Goal: Task Accomplishment & Management: Manage account settings

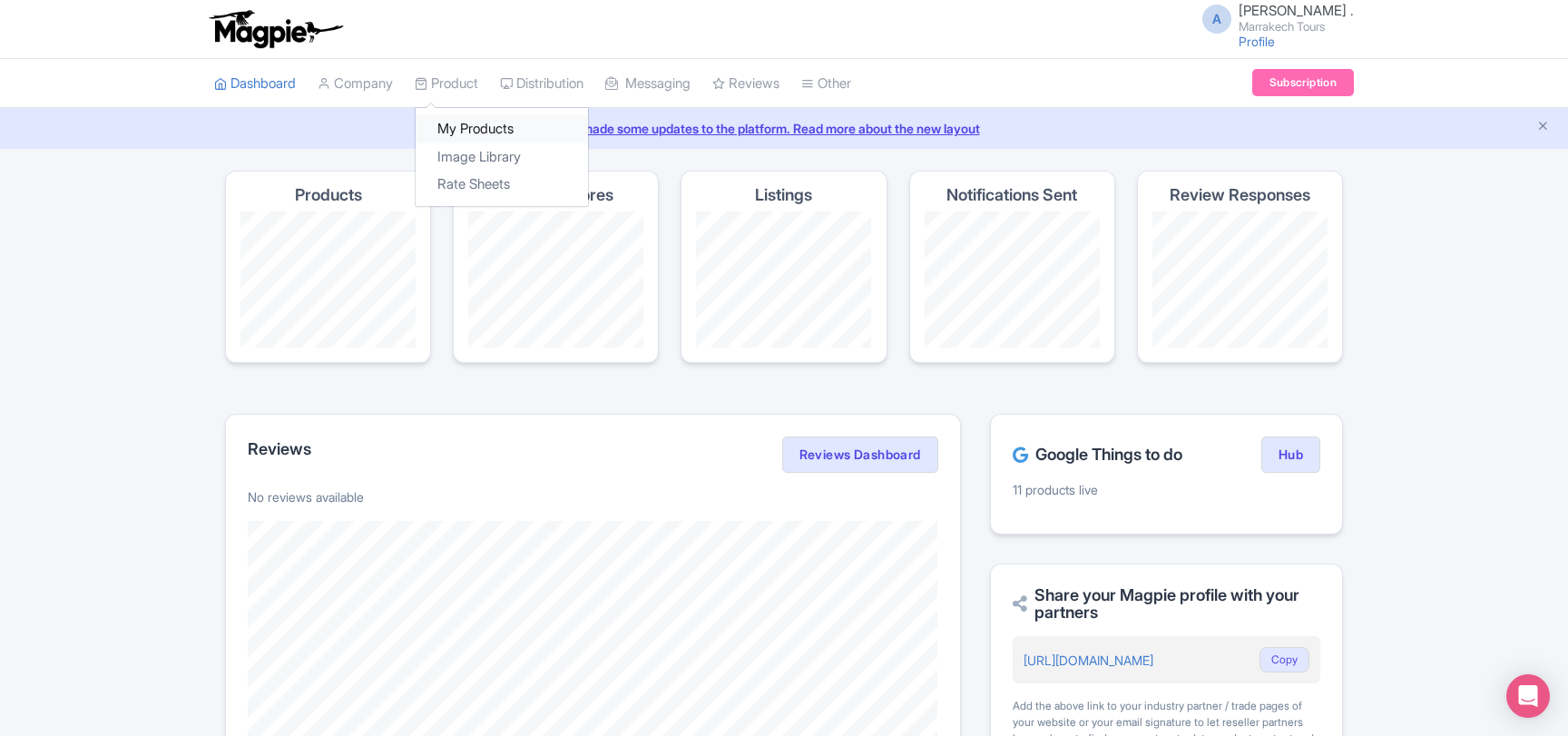
click at [472, 119] on link "My Products" at bounding box center [501, 130] width 172 height 28
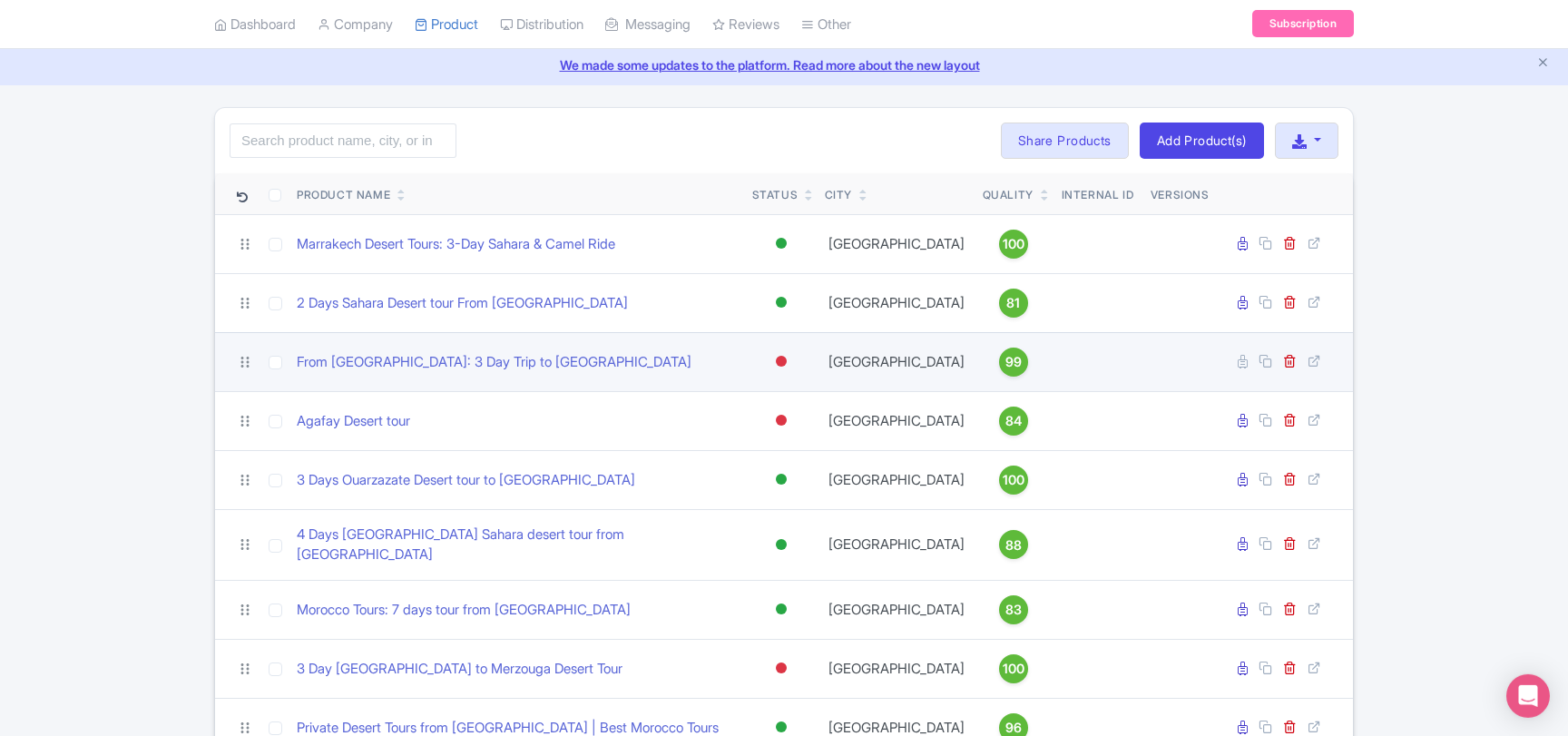
scroll to position [98, 0]
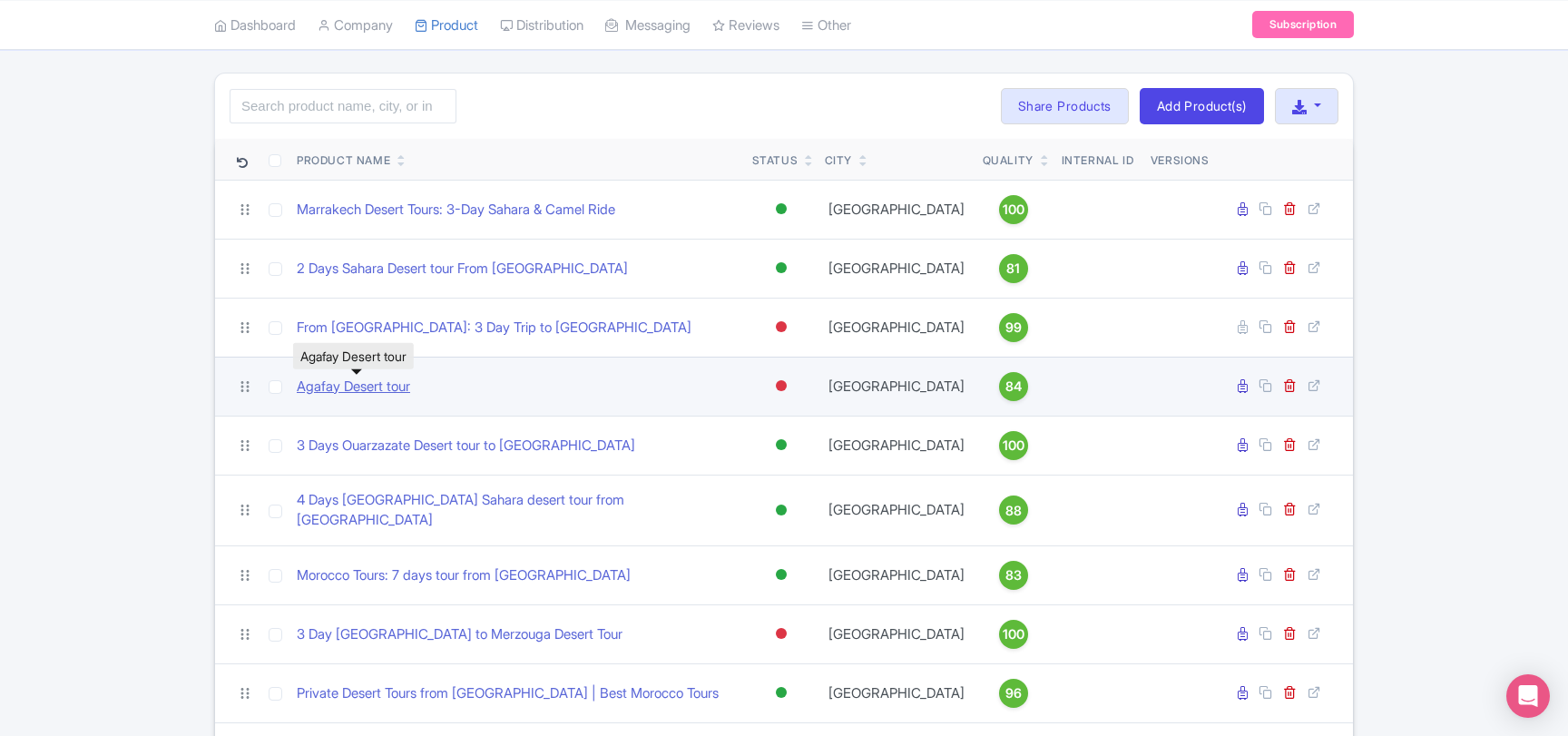
click at [384, 386] on link "Agafay Desert tour" at bounding box center [353, 386] width 114 height 21
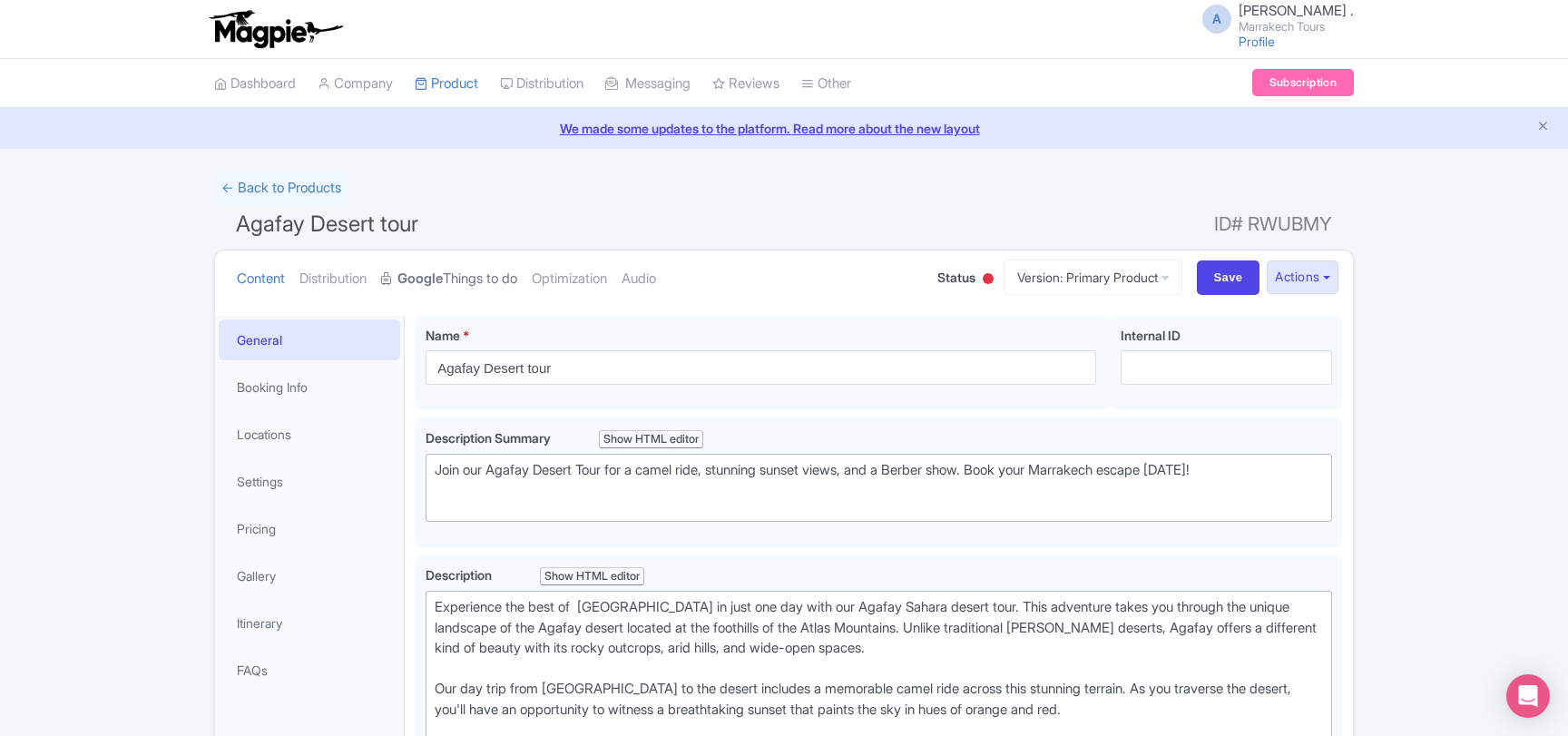
click at [483, 278] on link "Google Things to do" at bounding box center [448, 278] width 136 height 57
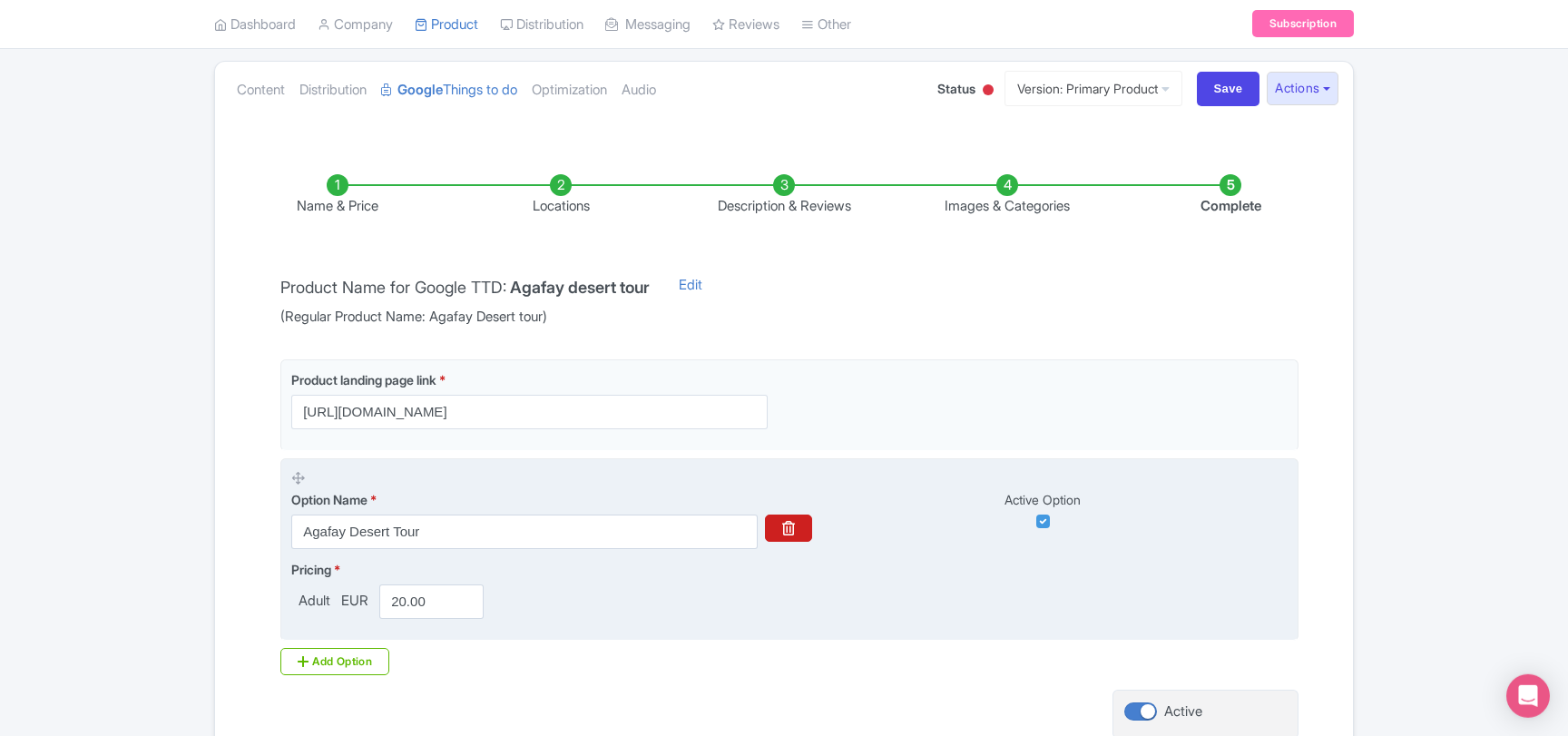
scroll to position [342, 0]
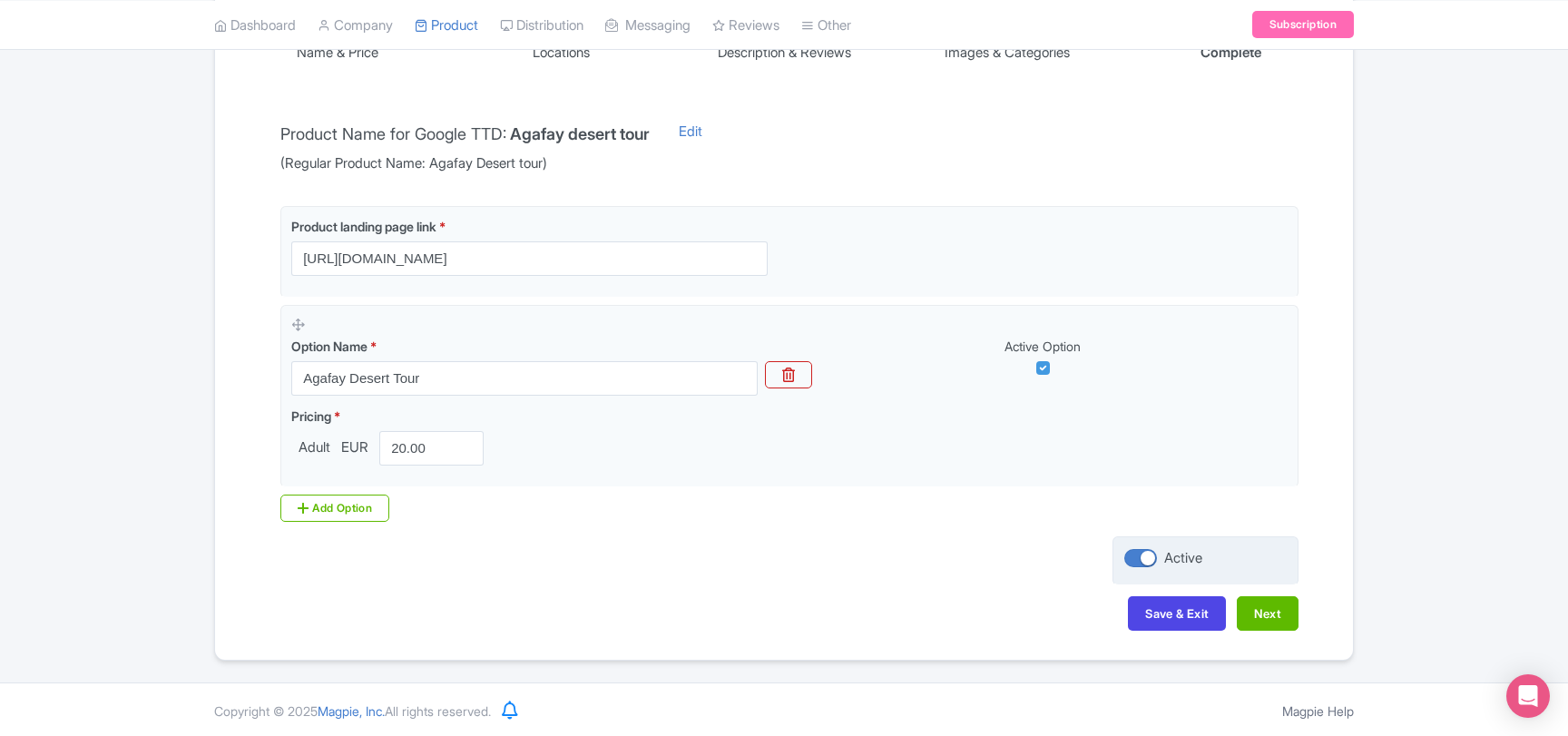
click at [1128, 556] on div at bounding box center [1140, 557] width 33 height 18
click at [1128, 556] on input "Active" at bounding box center [1130, 558] width 12 height 12
checkbox input "false"
click at [1146, 609] on button "Save & Exit" at bounding box center [1177, 613] width 98 height 35
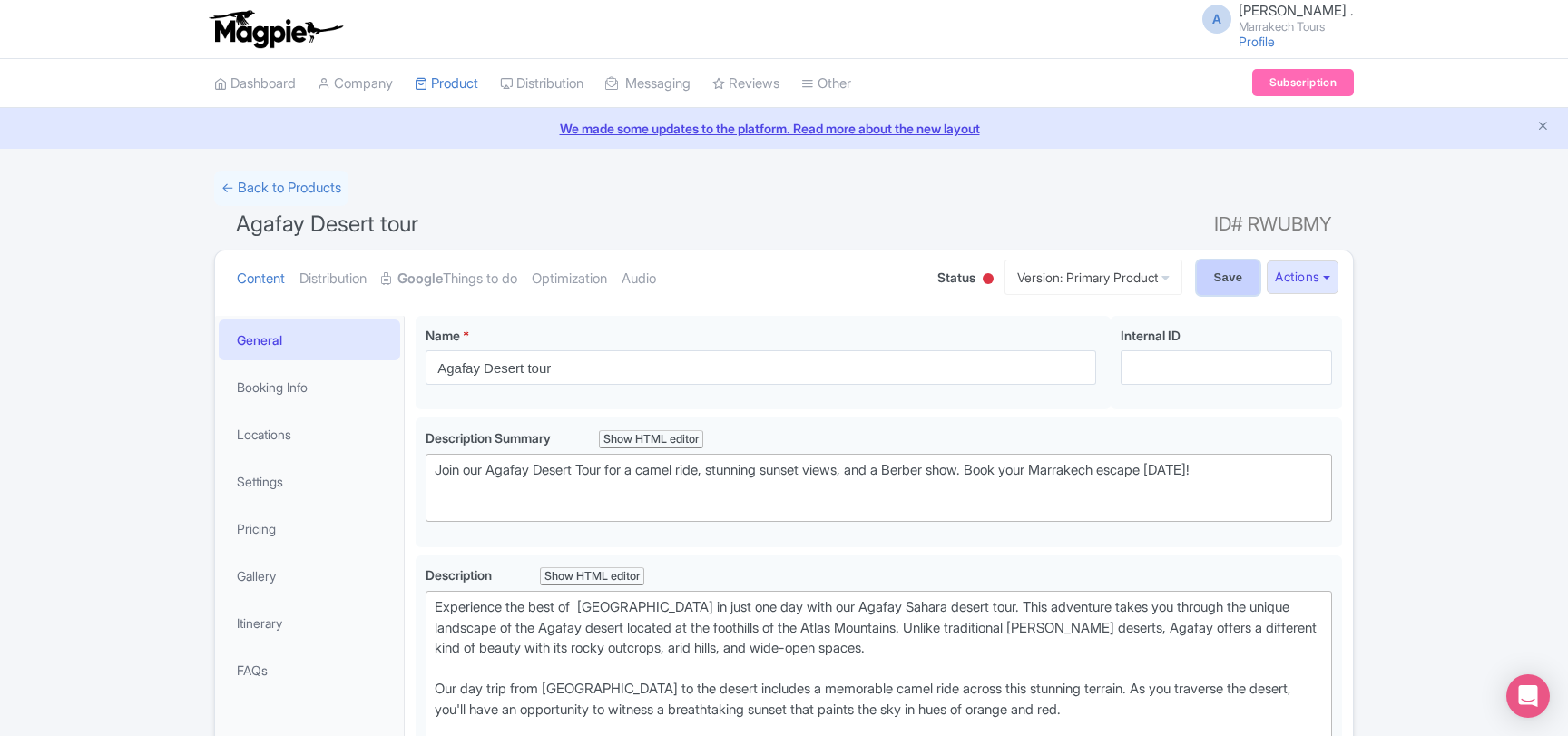
click at [1231, 282] on input "Save" at bounding box center [1229, 277] width 64 height 35
type input "Saving..."
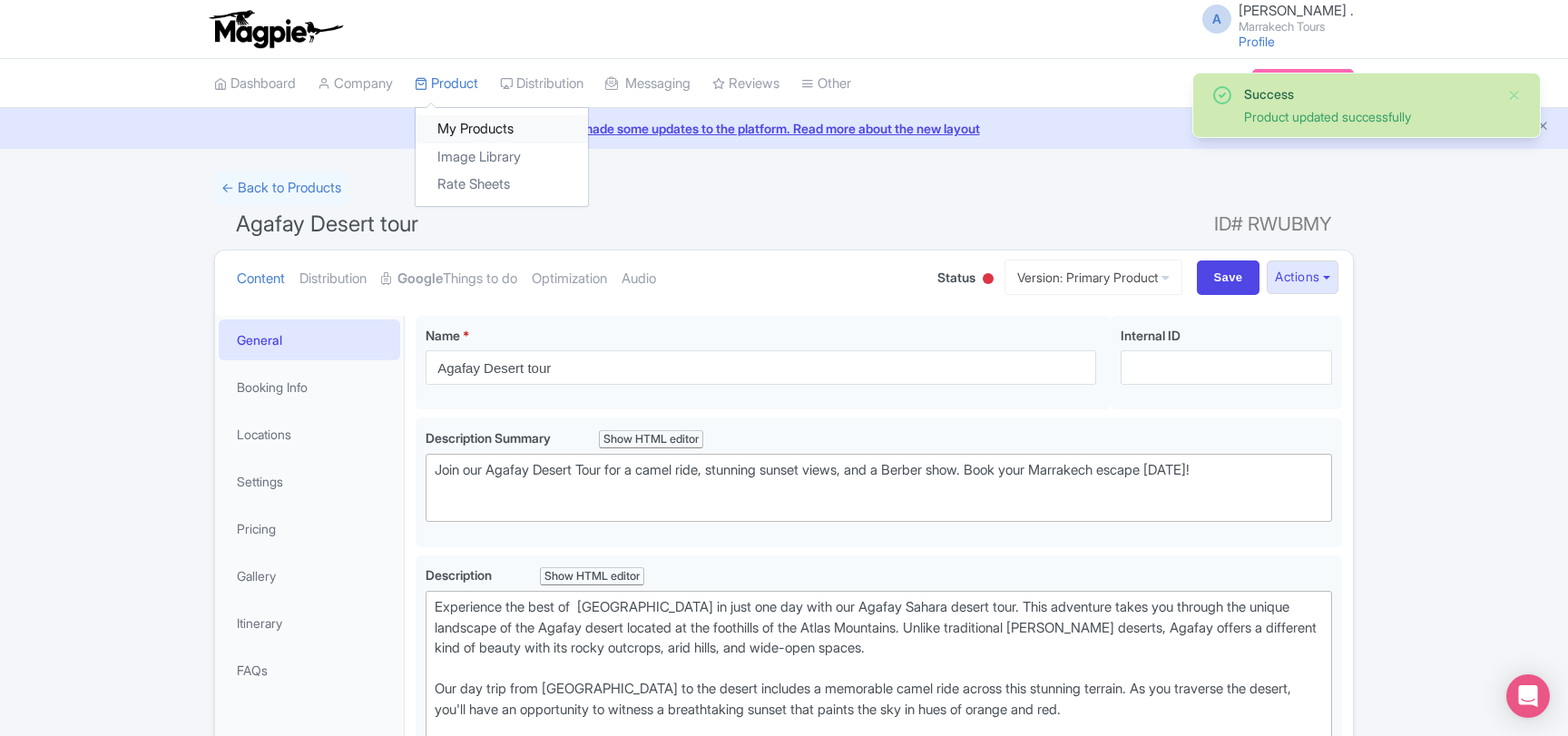
click at [460, 125] on link "My Products" at bounding box center [501, 130] width 172 height 28
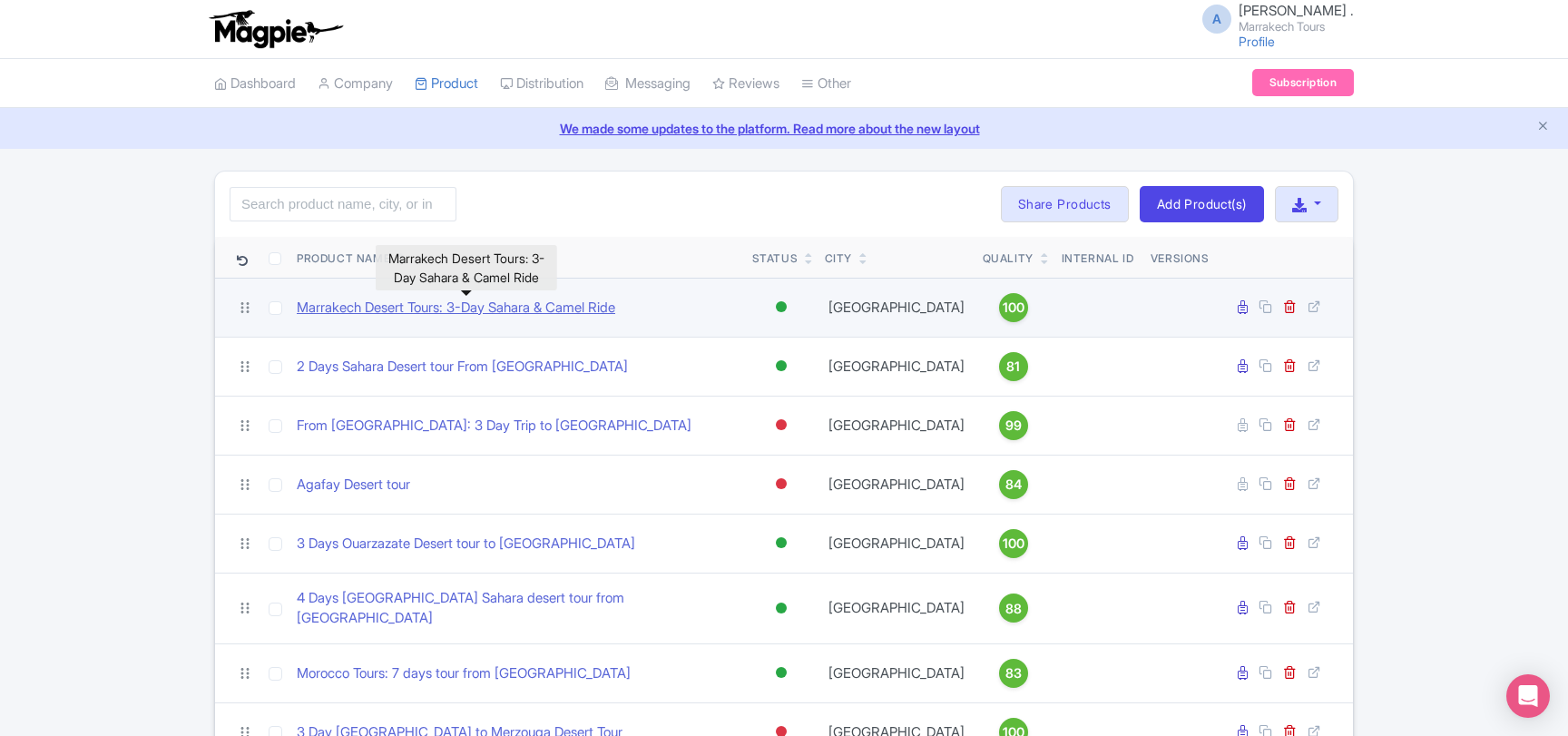
click at [519, 306] on link "Marrakech Desert Tours: 3-Day Sahara & Camel Ride" at bounding box center [456, 308] width 319 height 21
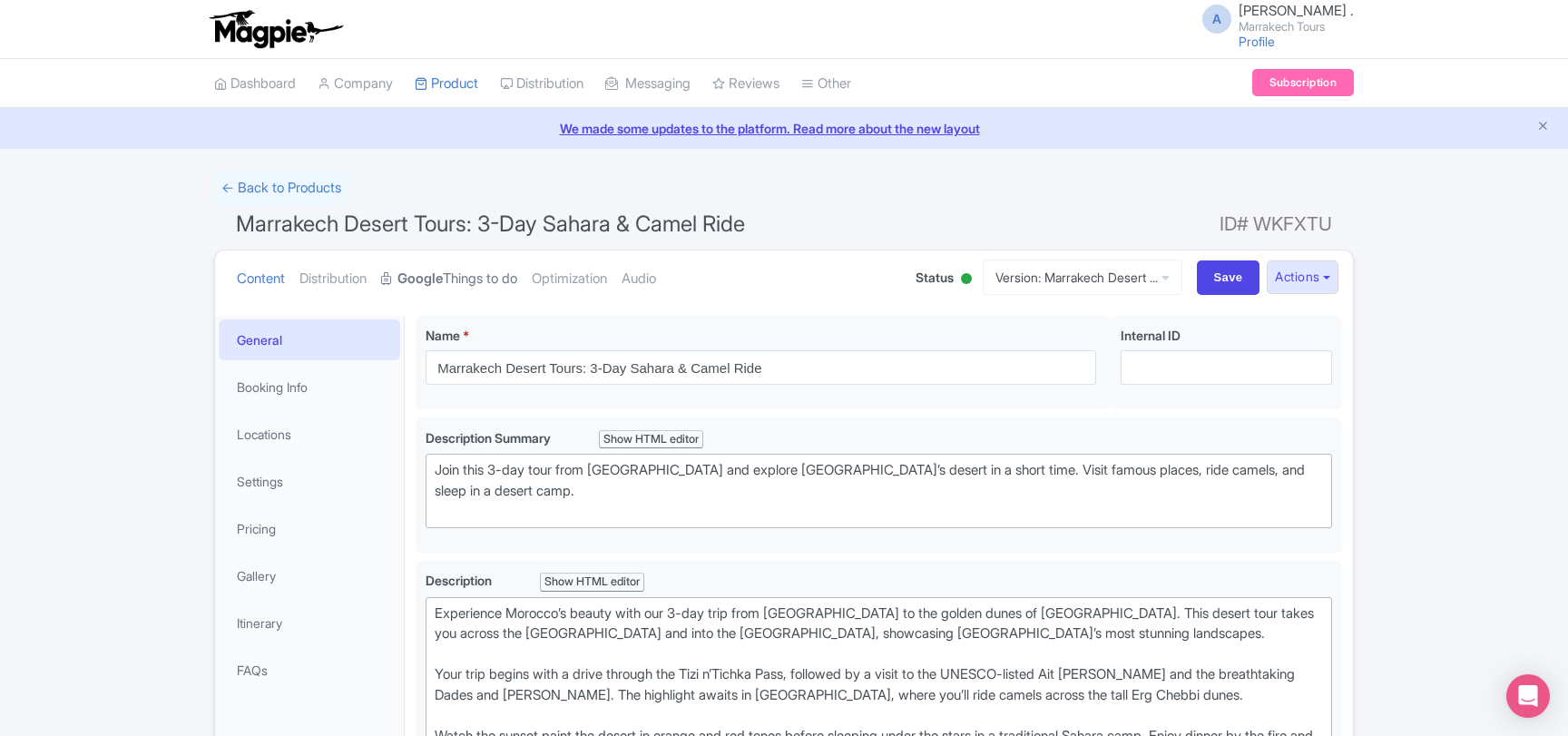
click at [468, 273] on link "Google Things to do" at bounding box center [448, 278] width 136 height 57
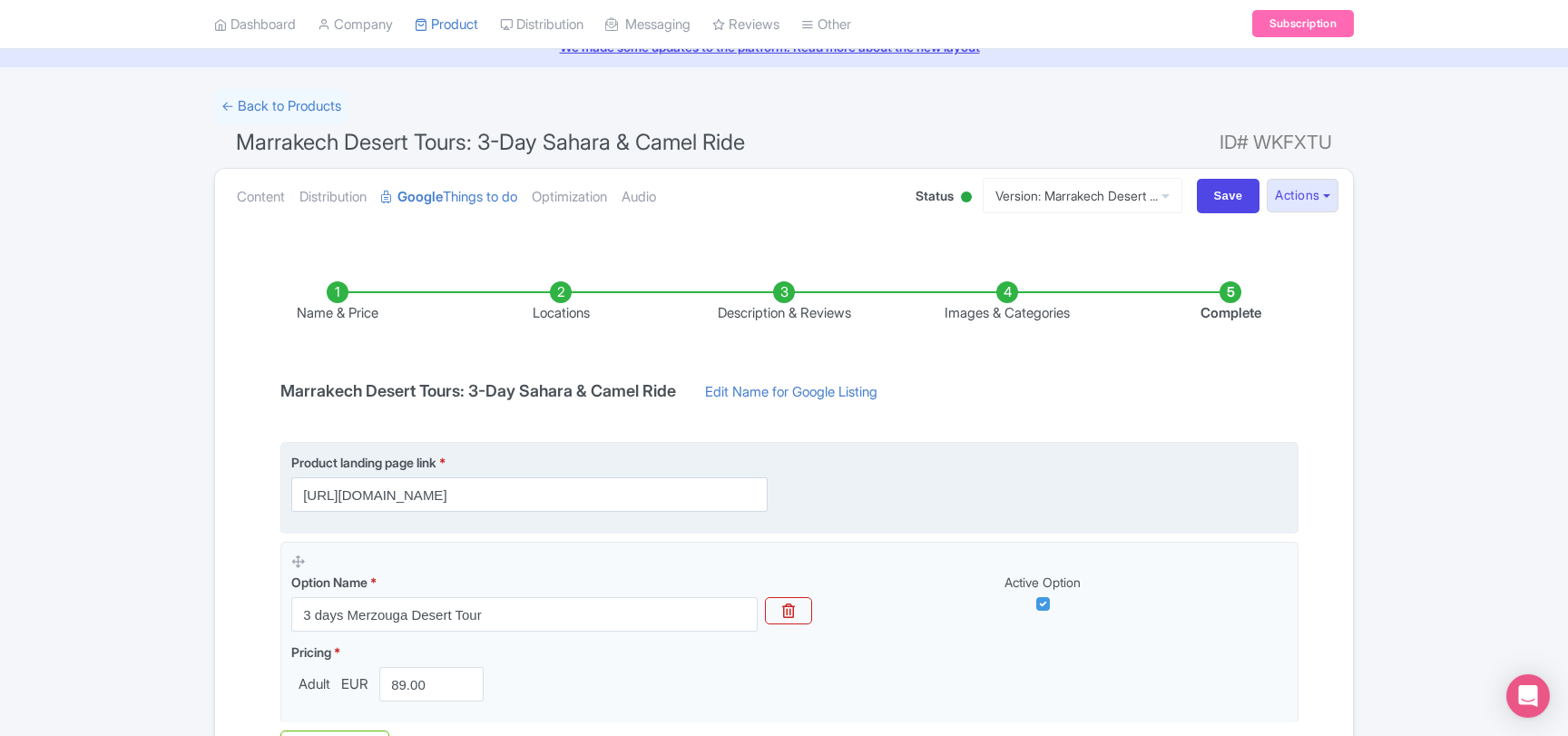
scroll to position [24, 0]
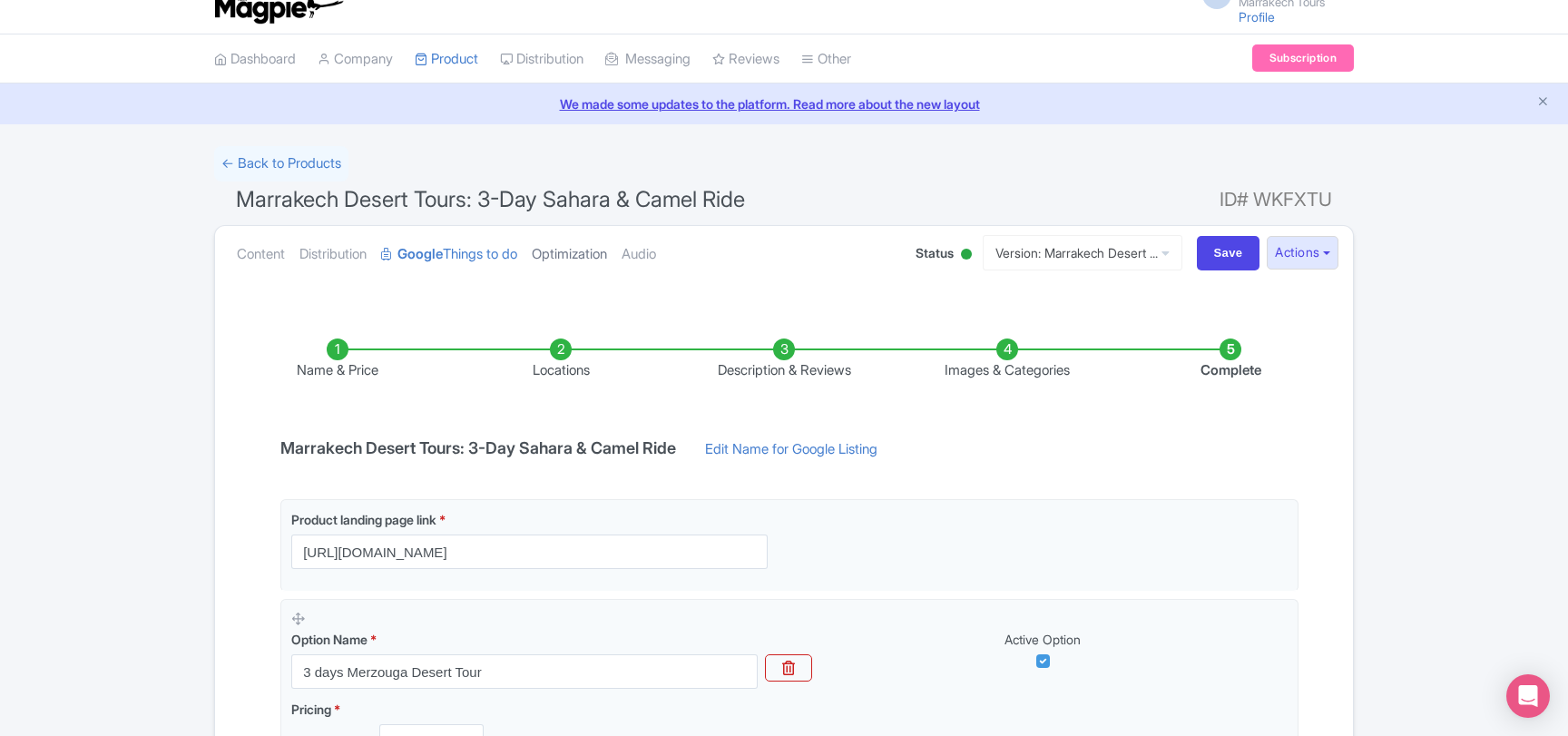
click at [580, 251] on link "Optimization" at bounding box center [570, 254] width 75 height 57
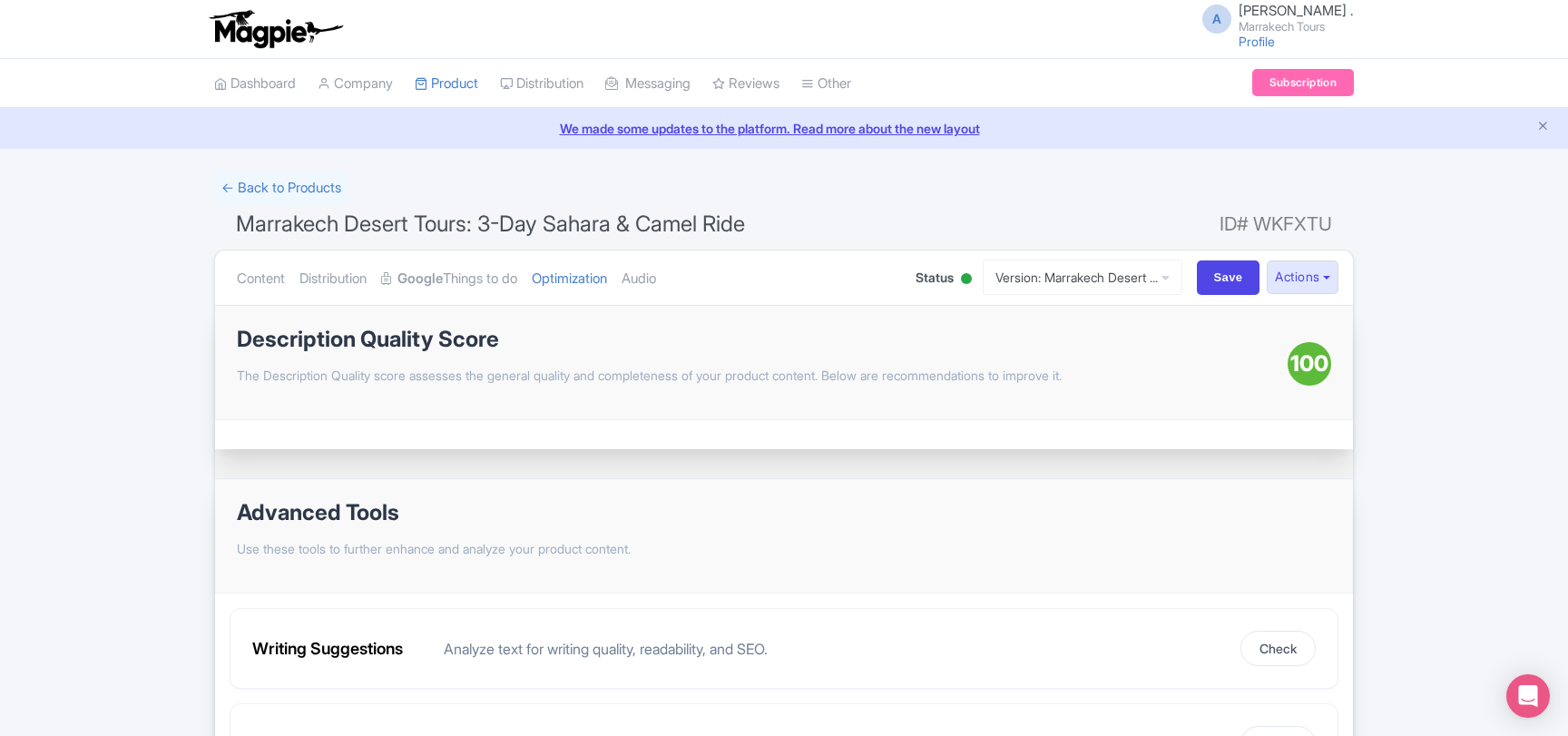
click at [890, 379] on p "The Description Quality score assesses the general quality and completeness of …" at bounding box center [761, 375] width 1050 height 19
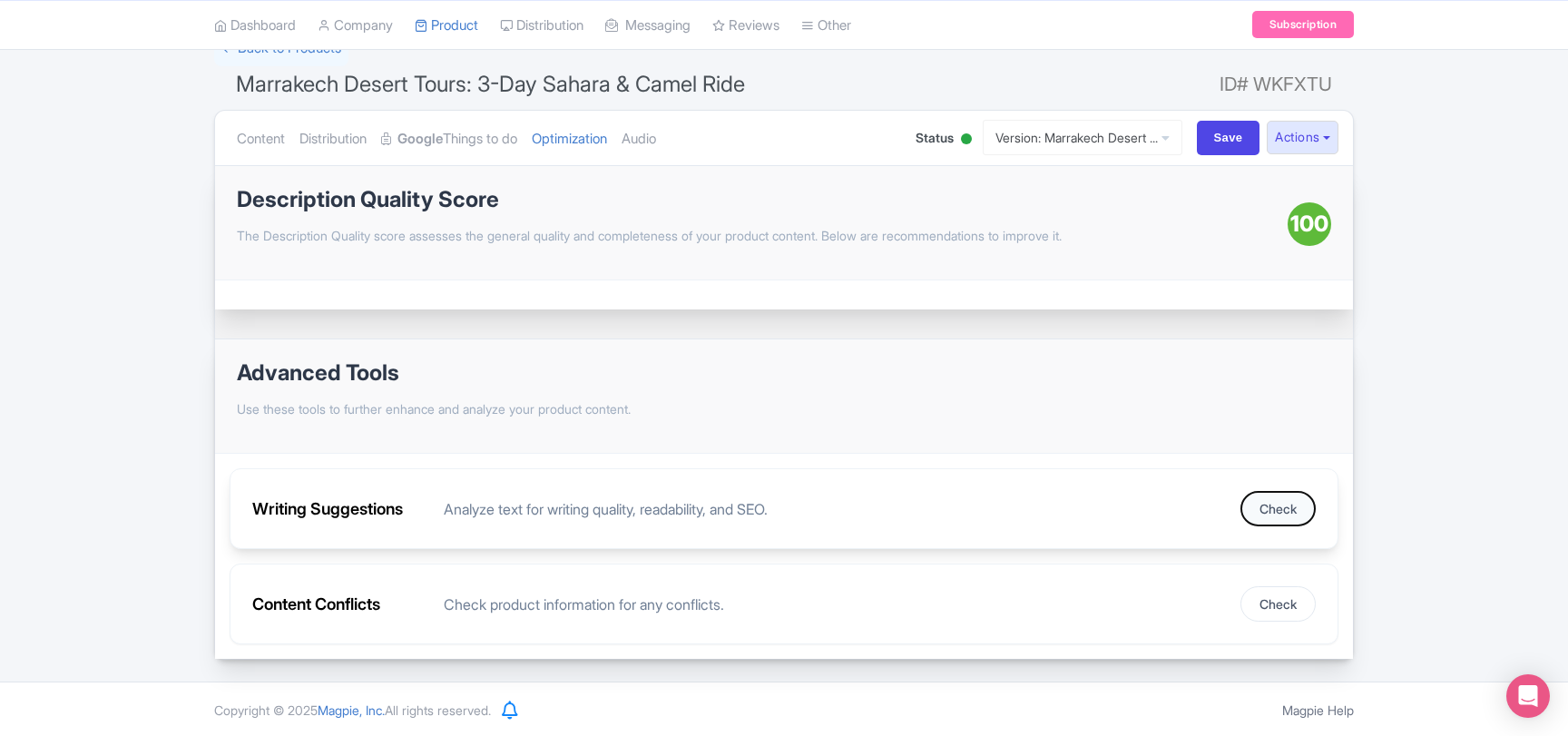
click at [1280, 510] on button "Check" at bounding box center [1278, 509] width 75 height 36
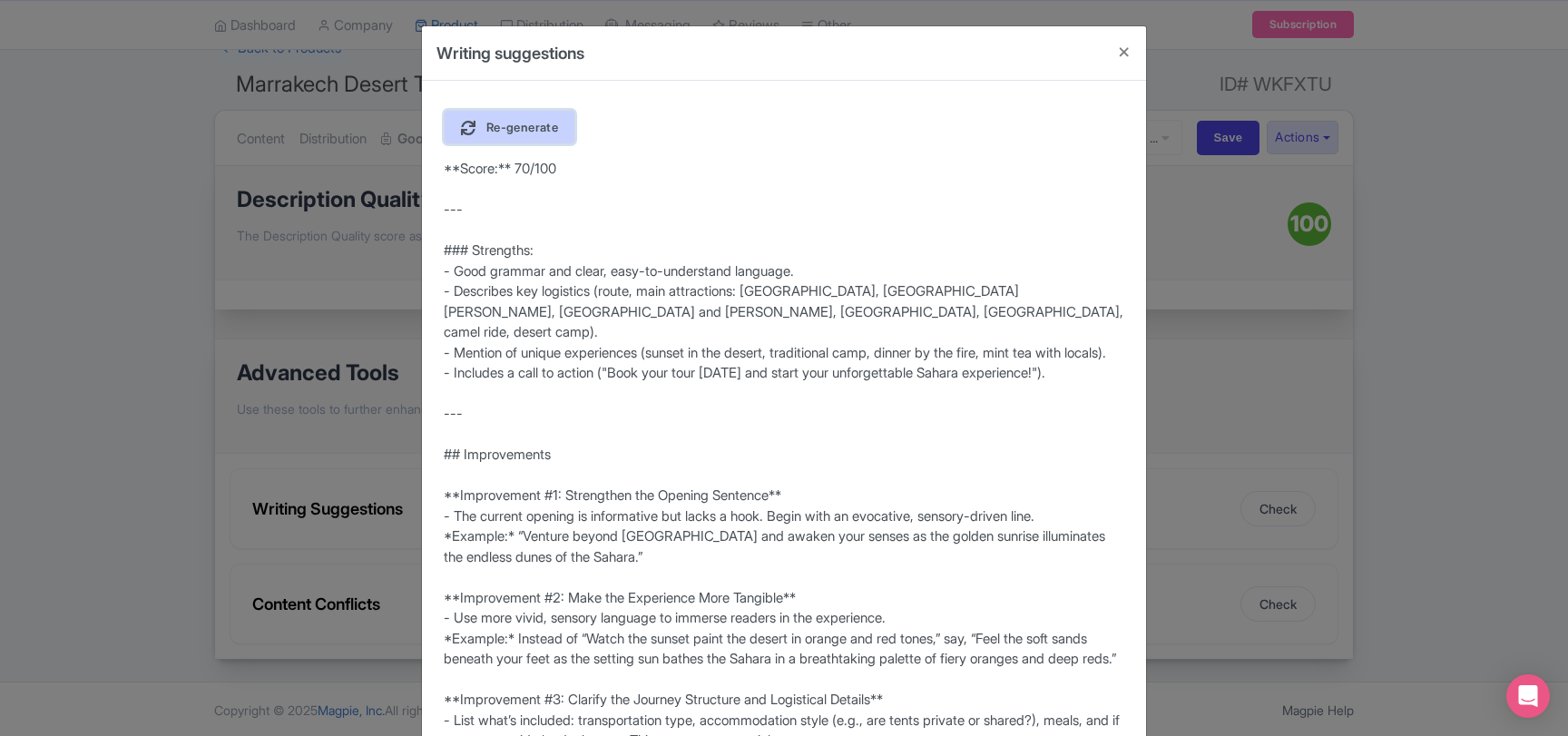
click at [541, 129] on span "Re-generate" at bounding box center [522, 126] width 71 height 14
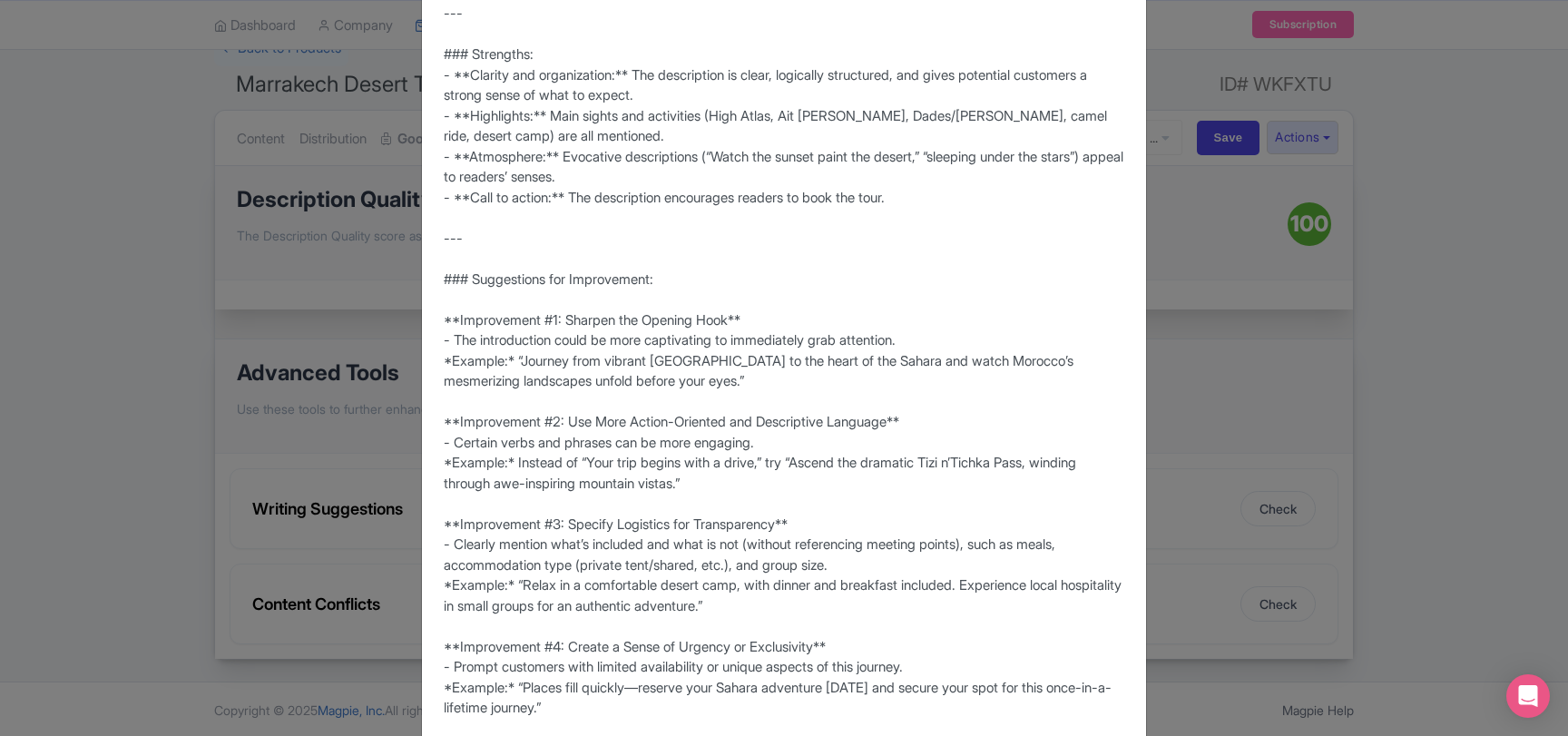
scroll to position [0, 0]
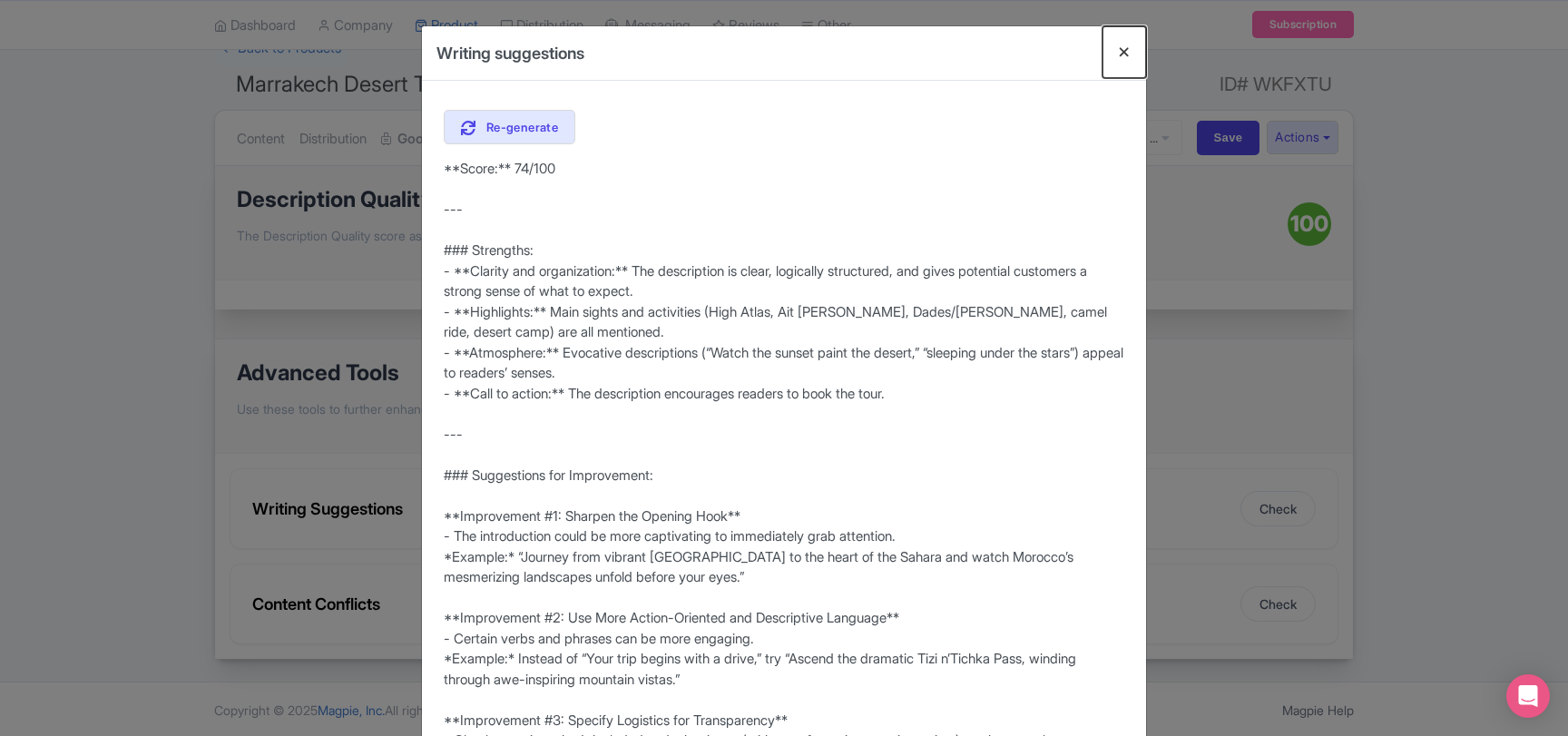
click at [1119, 53] on button "Close" at bounding box center [1123, 52] width 43 height 52
